Goal: Find specific page/section

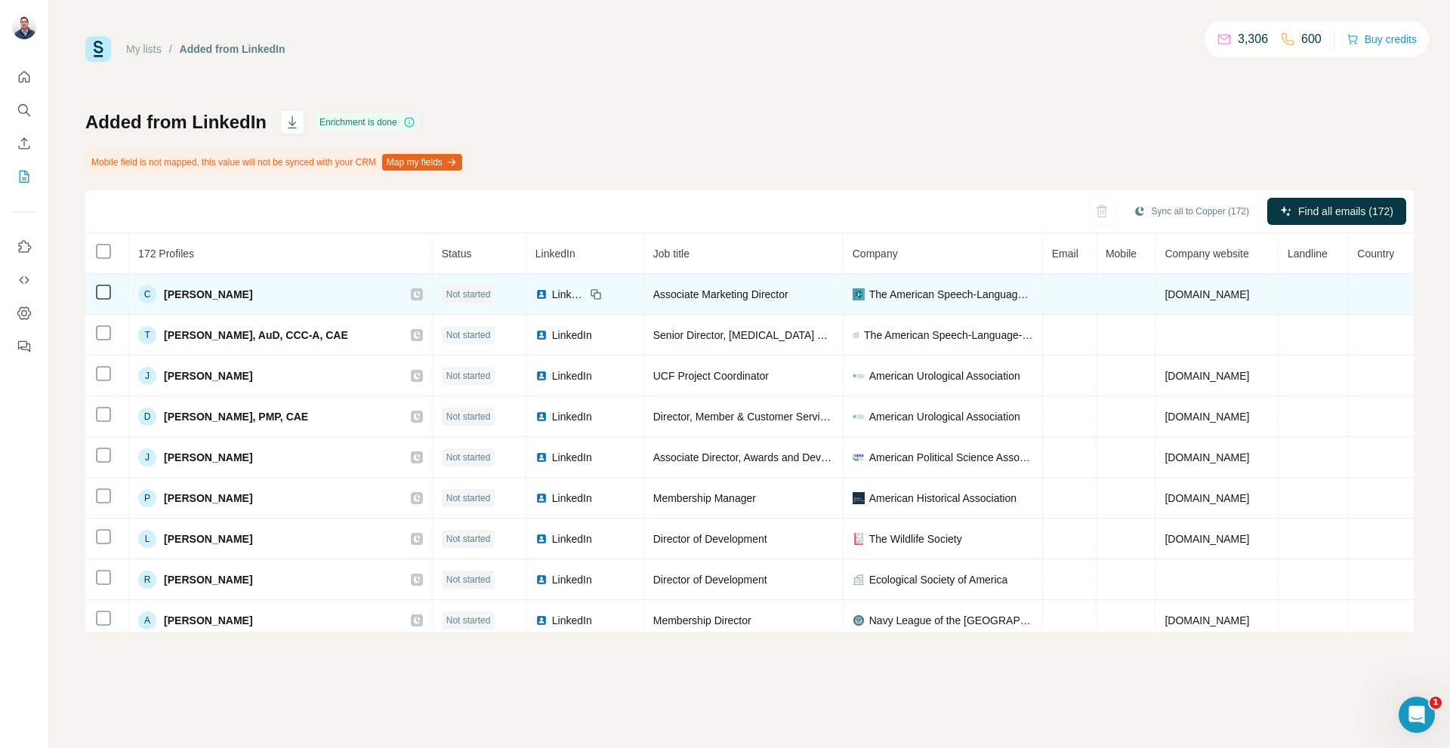
drag, startPoint x: 1232, startPoint y: 291, endPoint x: 1256, endPoint y: 295, distance: 24.5
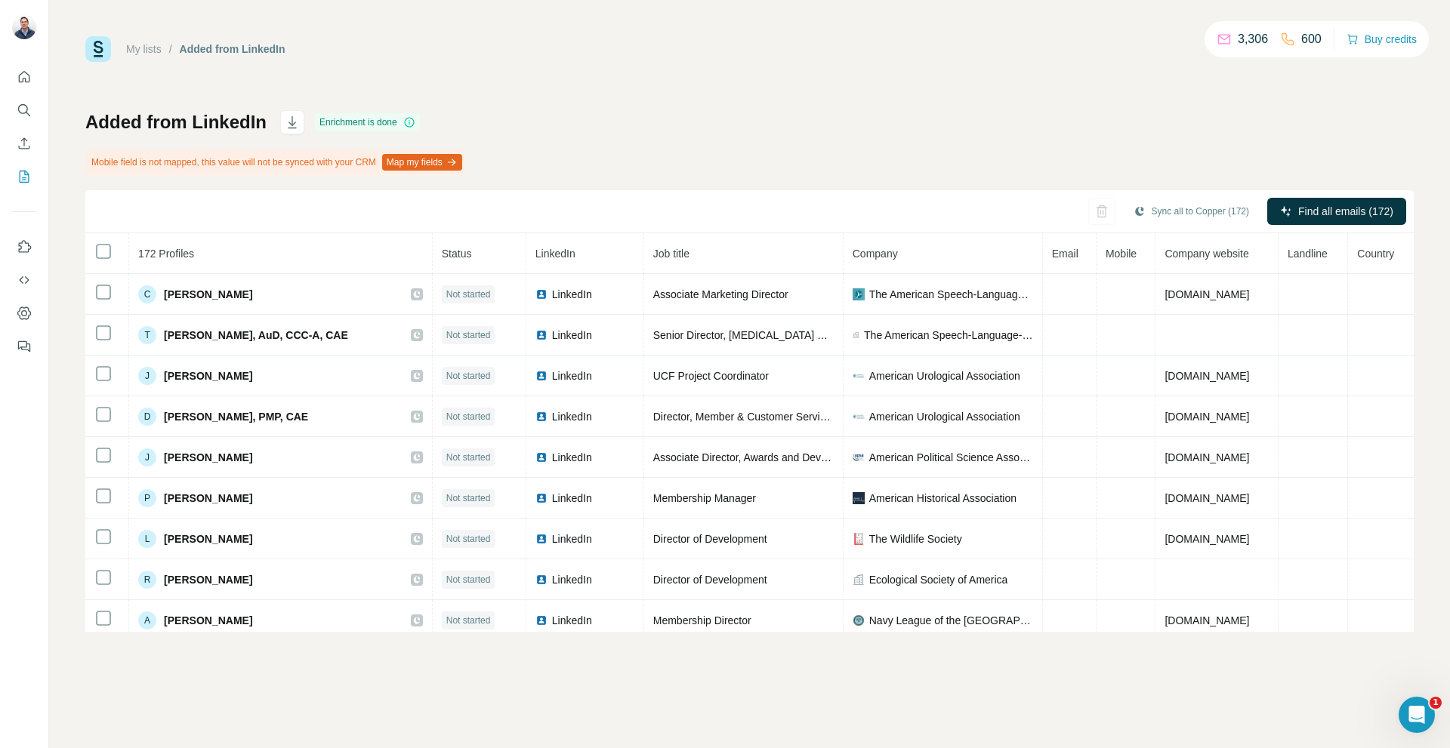
drag, startPoint x: 1256, startPoint y: 295, endPoint x: 615, endPoint y: 183, distance: 650.7
click at [733, 133] on div "Added from LinkedIn Enrichment is done Mobile field is not mapped, this value w…" at bounding box center [749, 371] width 1328 height 522
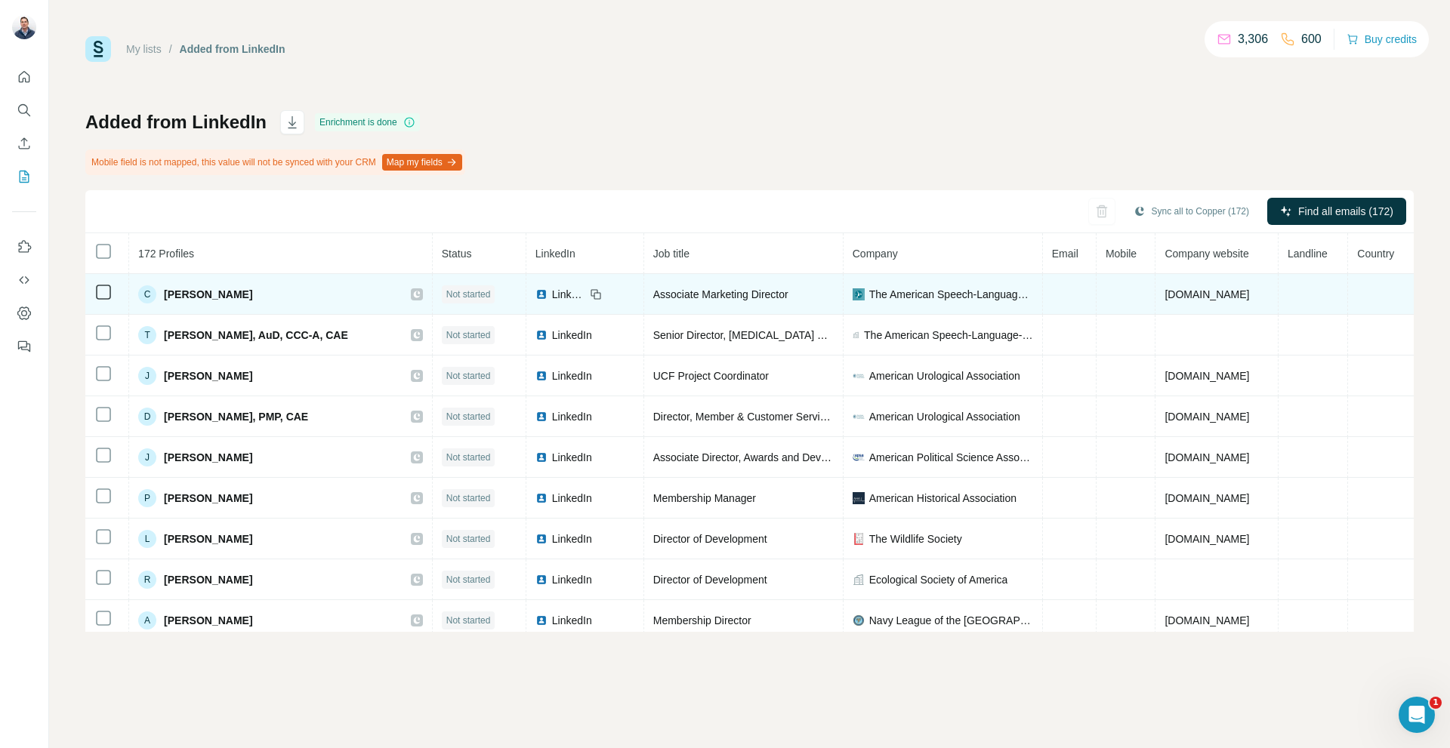
click at [726, 296] on span "Associate Marketing Director" at bounding box center [720, 294] width 135 height 12
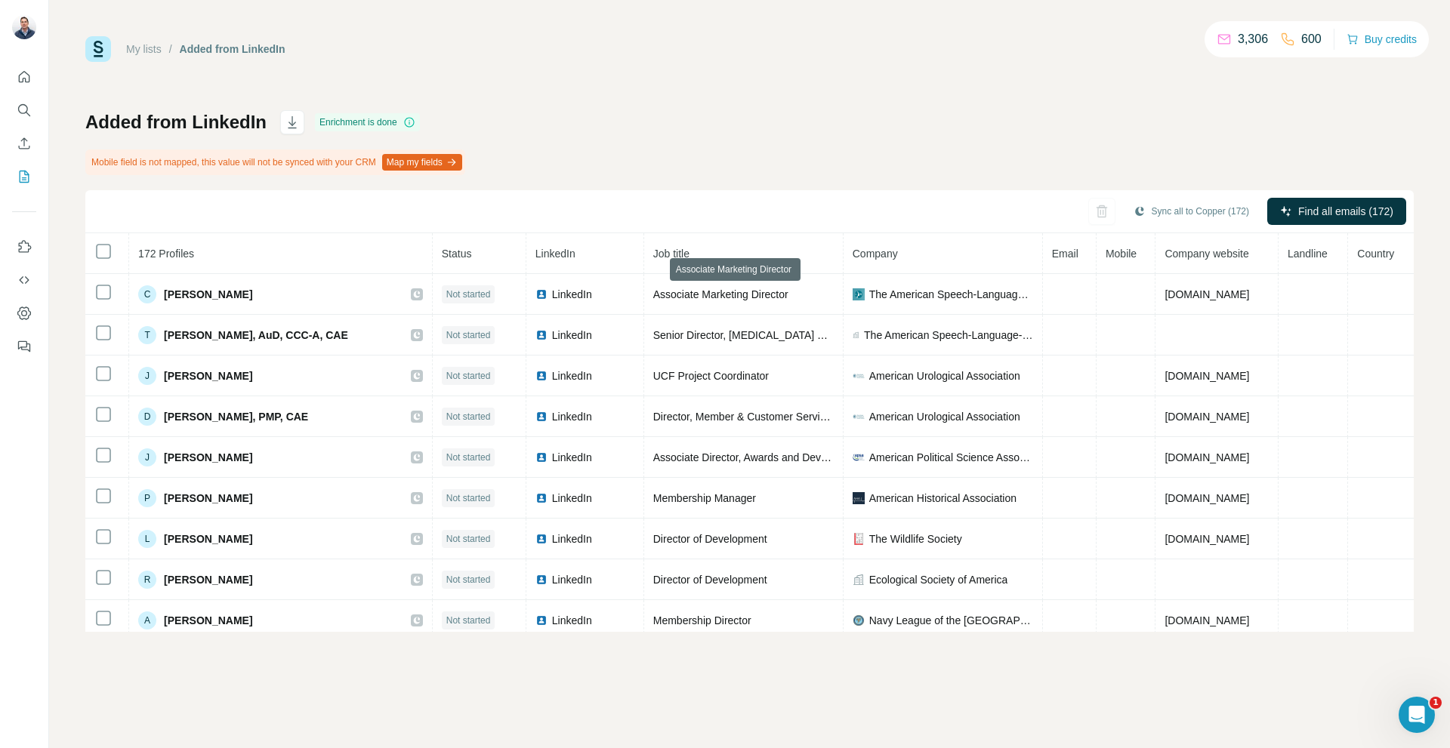
click at [879, 152] on div "Added from LinkedIn Enrichment is done Mobile field is not mapped, this value w…" at bounding box center [749, 371] width 1328 height 522
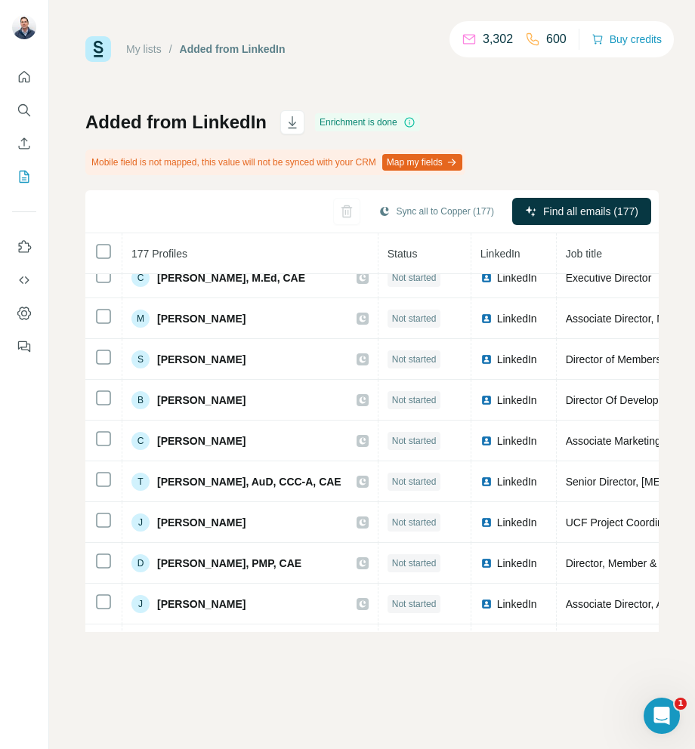
scroll to position [261, 0]
